Goal: Communication & Community: Answer question/provide support

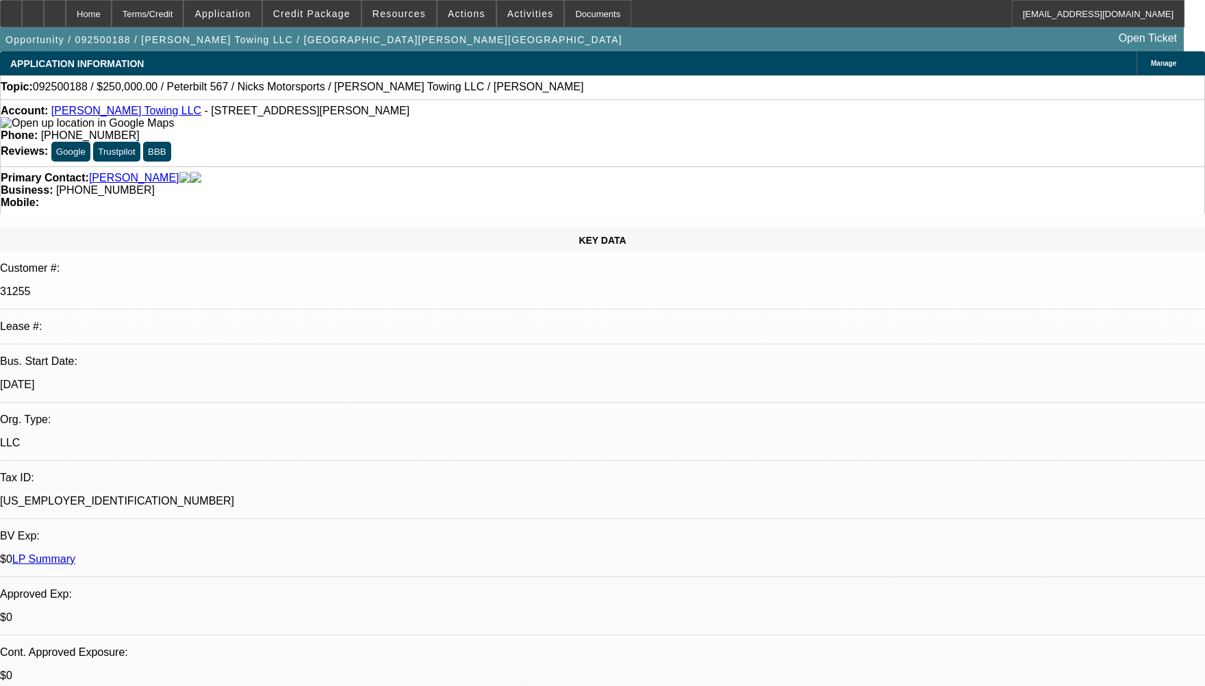
select select "0"
select select "1"
select select "2"
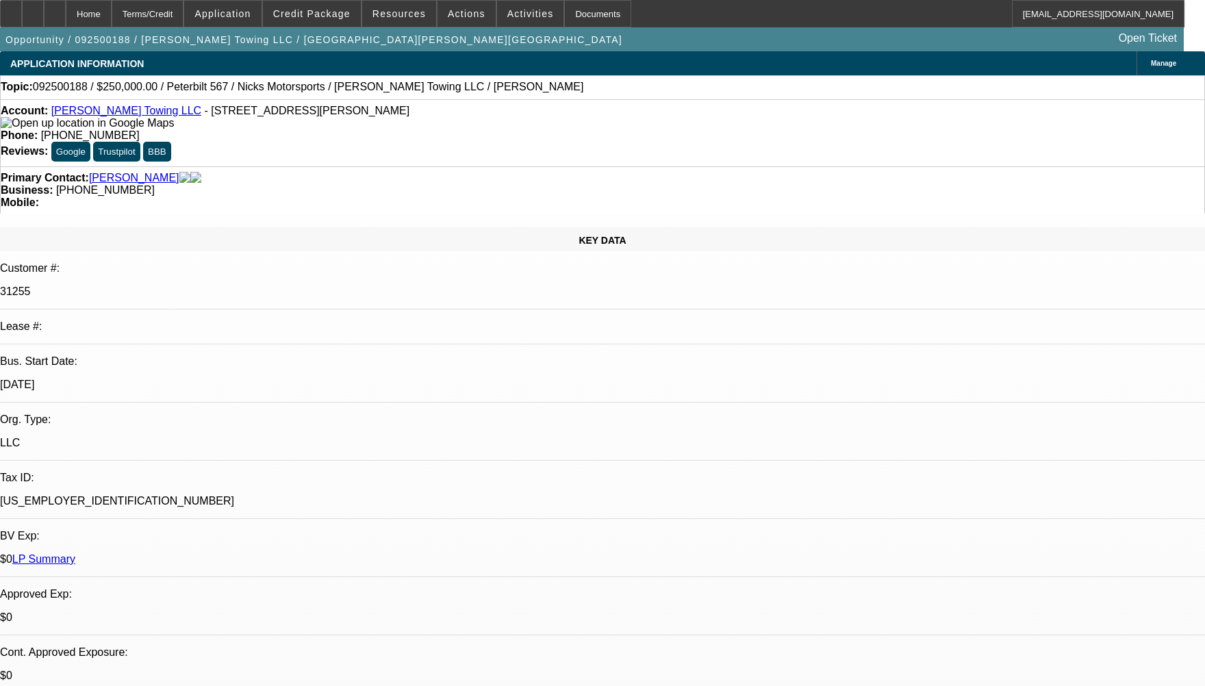
select select "6"
radio input "true"
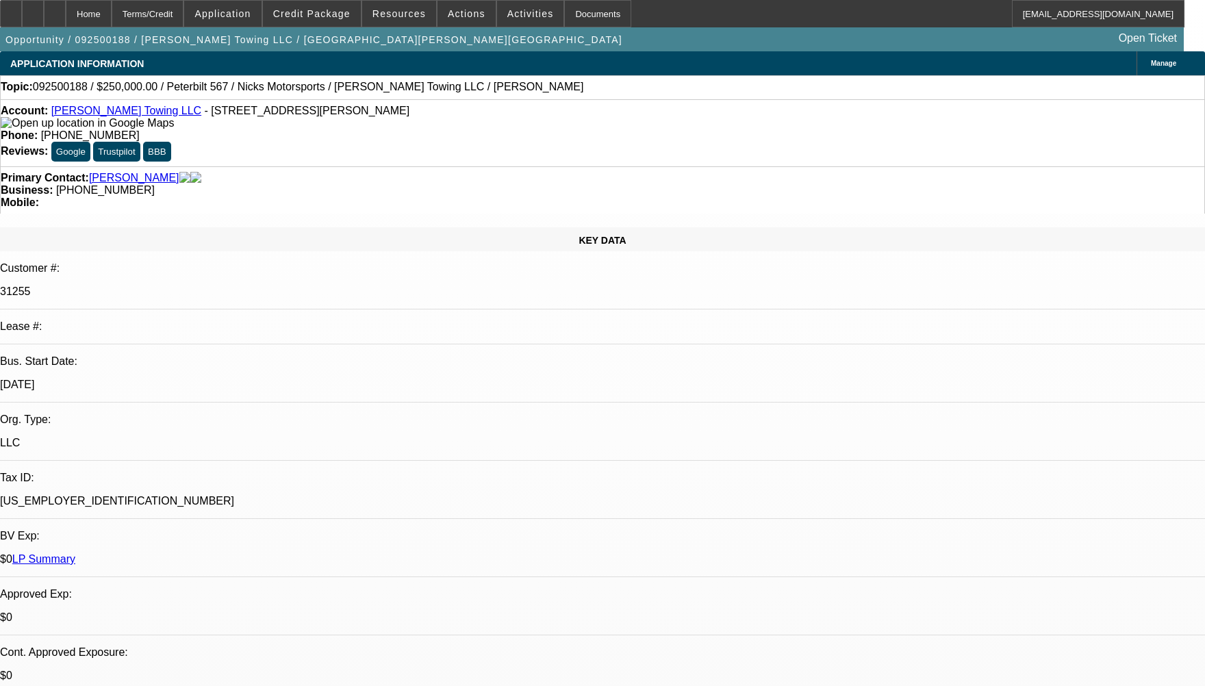
type textarea "WE HAVE NOT COLLECTED ANY PAYMENT AT BEACON AS BOTH CONTRACTS ARE SOLD DEALS."
radio input "true"
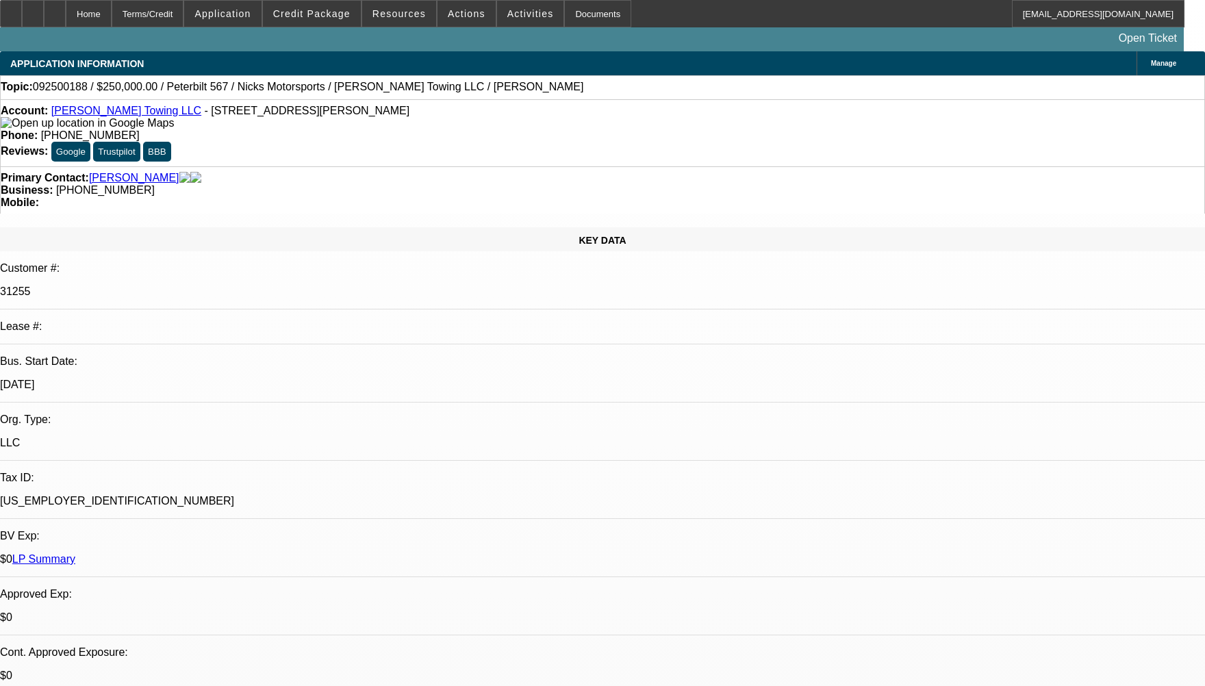
select select "0"
select select "2"
select select "0"
select select "6"
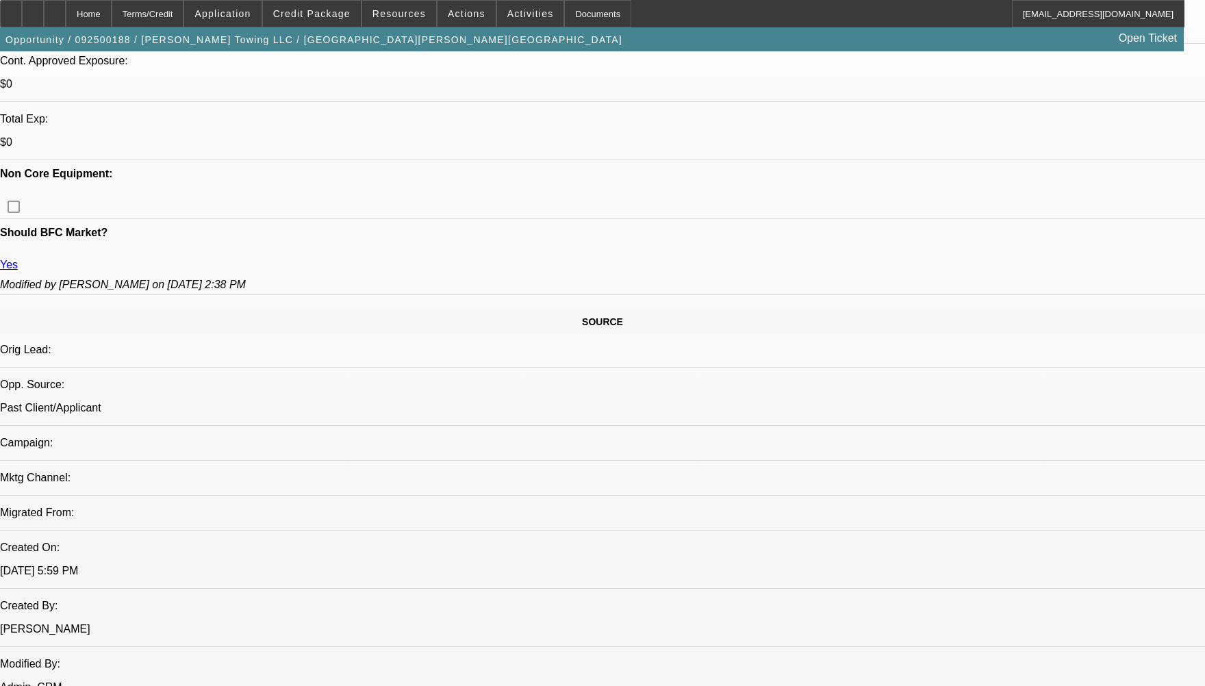
scroll to position [619, 0]
